Goal: Find specific page/section: Find specific page/section

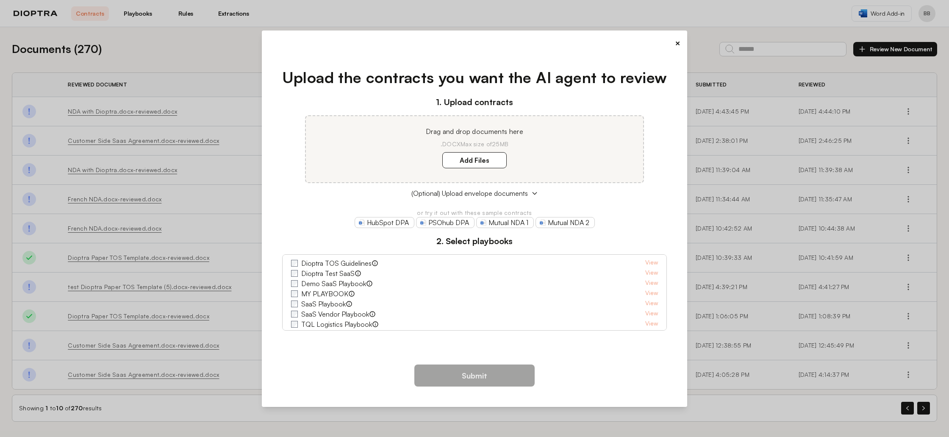
click at [675, 42] on button "×" at bounding box center [678, 43] width 6 height 12
click at [676, 40] on button "×" at bounding box center [678, 43] width 6 height 12
